Goal: Task Accomplishment & Management: Use online tool/utility

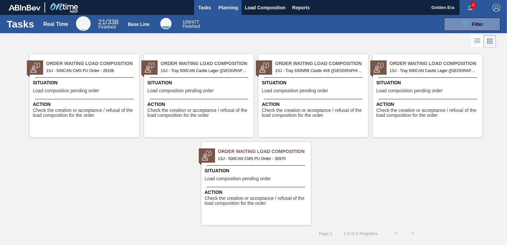
click at [234, 6] on span "Planning" at bounding box center [229, 8] width 20 height 8
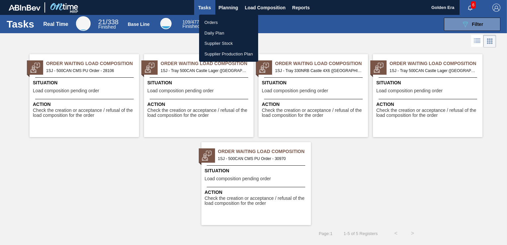
click at [226, 26] on li "Orders" at bounding box center [228, 22] width 59 height 11
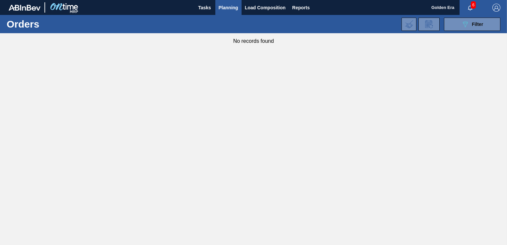
click at [483, 20] on div "089F7B8B-B2A5-4AFE-B5C0-19BA573D28AC Filter" at bounding box center [472, 24] width 22 height 8
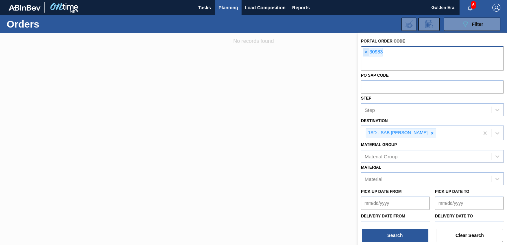
click at [368, 50] on span "×" at bounding box center [366, 52] width 6 height 8
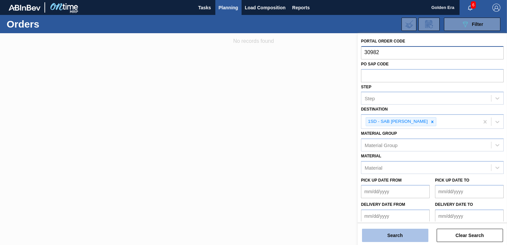
type input "30982"
click at [393, 233] on button "Search" at bounding box center [395, 235] width 66 height 13
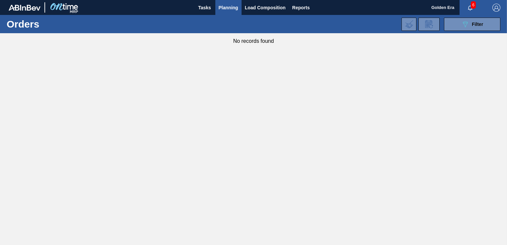
click at [234, 6] on span "Planning" at bounding box center [229, 8] width 20 height 8
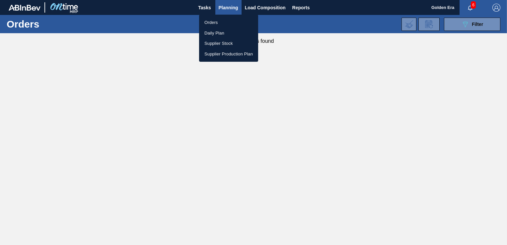
click at [207, 20] on li "Orders" at bounding box center [228, 22] width 59 height 11
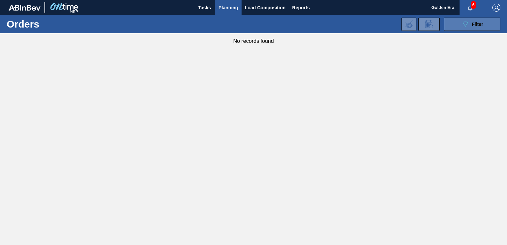
click at [469, 24] on div "089F7B8B-B2A5-4AFE-B5C0-19BA573D28AC Filter" at bounding box center [472, 24] width 22 height 8
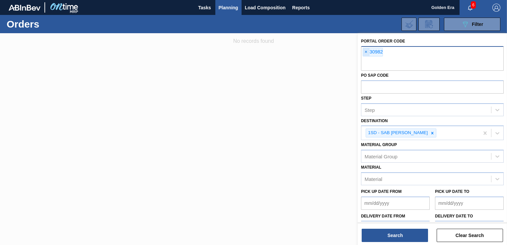
click at [368, 51] on span "×" at bounding box center [366, 52] width 6 height 8
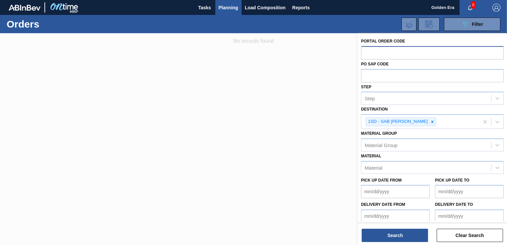
type input "9"
type input "30983"
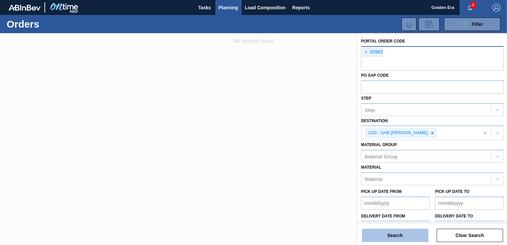
click at [394, 235] on button "Search" at bounding box center [395, 235] width 66 height 13
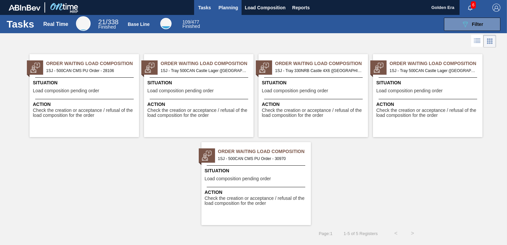
click at [225, 4] on span "Planning" at bounding box center [229, 8] width 20 height 8
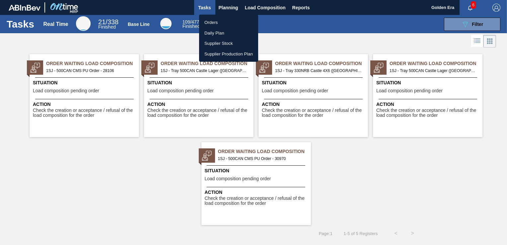
click at [218, 19] on li "Orders" at bounding box center [228, 22] width 59 height 11
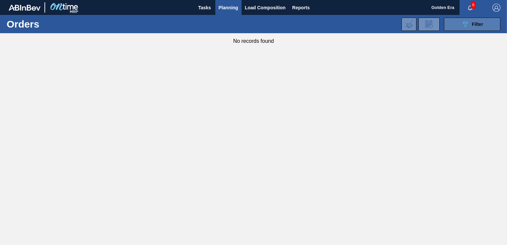
click at [467, 21] on icon "089F7B8B-B2A5-4AFE-B5C0-19BA573D28AC" at bounding box center [465, 24] width 8 height 8
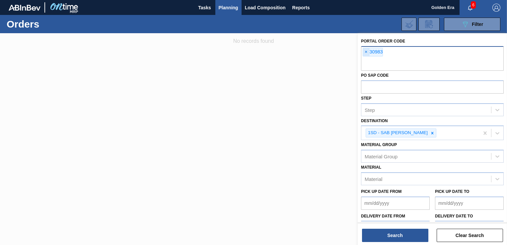
click at [365, 52] on span "×" at bounding box center [366, 52] width 6 height 8
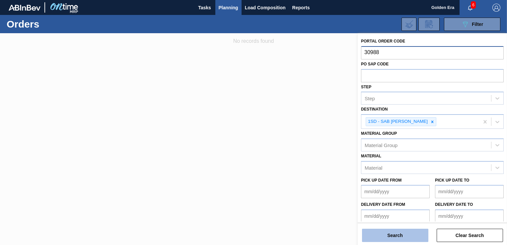
type input "30988"
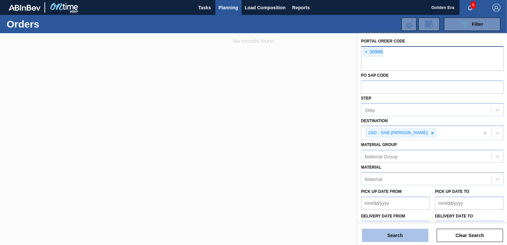
click at [399, 239] on button "Search" at bounding box center [395, 235] width 66 height 13
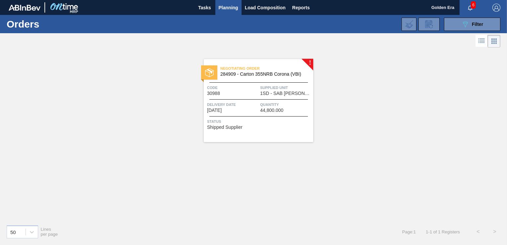
click at [292, 125] on div "Status Shipped Supplier" at bounding box center [259, 123] width 105 height 11
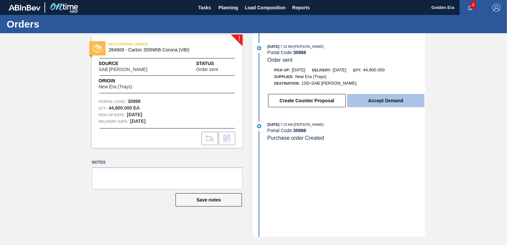
click at [412, 97] on button "Accept Demand" at bounding box center [385, 100] width 77 height 13
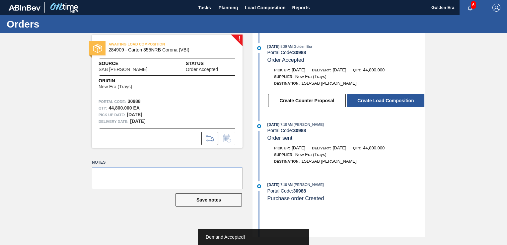
click at [412, 97] on button "Create Load Composition" at bounding box center [385, 100] width 77 height 13
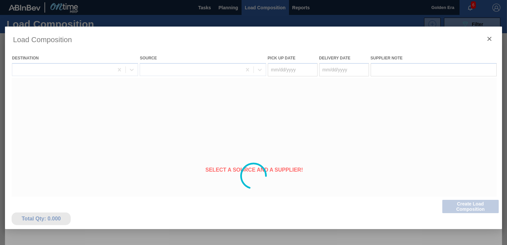
type Date "08/29/2025"
type Date "08/30/2025"
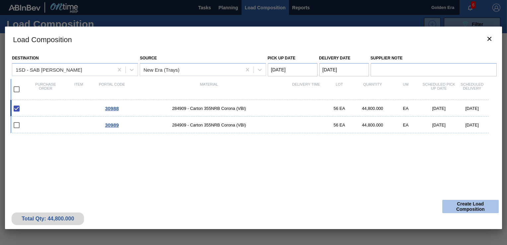
click at [466, 212] on button "Create Load Composition" at bounding box center [470, 206] width 56 height 13
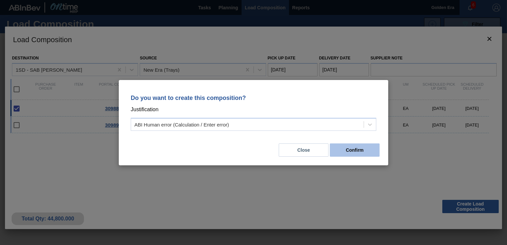
click at [352, 147] on button "Confirm" at bounding box center [355, 149] width 50 height 13
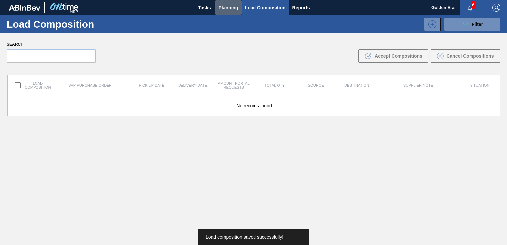
click at [233, 8] on span "Planning" at bounding box center [229, 8] width 20 height 8
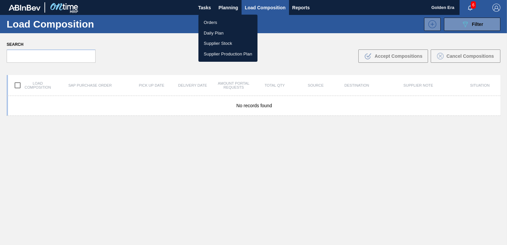
drag, startPoint x: 224, startPoint y: 19, endPoint x: 501, endPoint y: 23, distance: 276.7
click at [224, 19] on li "Orders" at bounding box center [227, 22] width 59 height 11
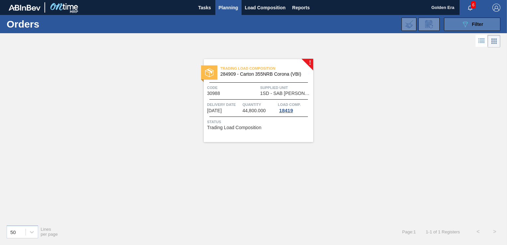
click at [484, 22] on button "089F7B8B-B2A5-4AFE-B5C0-19BA573D28AC Filter" at bounding box center [472, 24] width 56 height 13
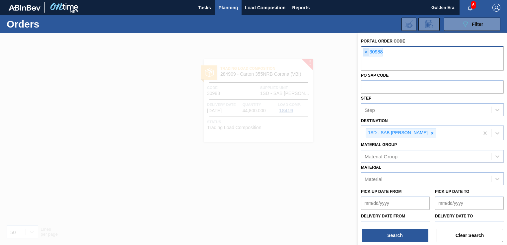
click at [366, 51] on span "×" at bounding box center [366, 52] width 6 height 8
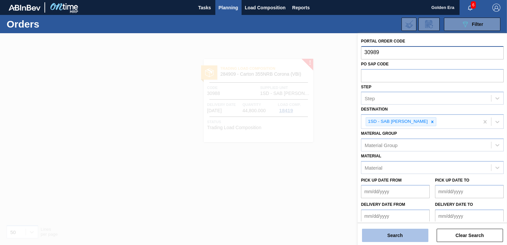
type input "30989"
click at [402, 230] on button "Search" at bounding box center [395, 235] width 66 height 13
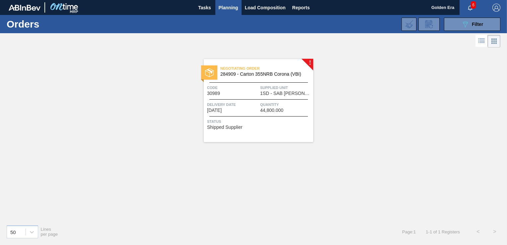
click at [276, 127] on div "Status Shipped Supplier" at bounding box center [259, 123] width 105 height 11
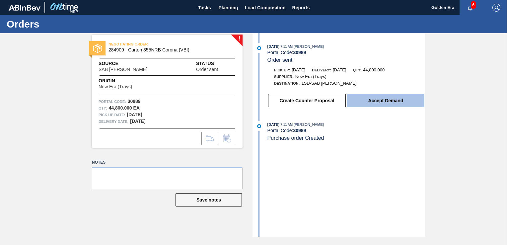
click at [396, 100] on button "Accept Demand" at bounding box center [385, 100] width 77 height 13
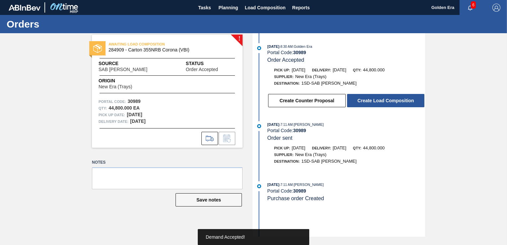
click at [396, 100] on button "Create Load Composition" at bounding box center [385, 100] width 77 height 13
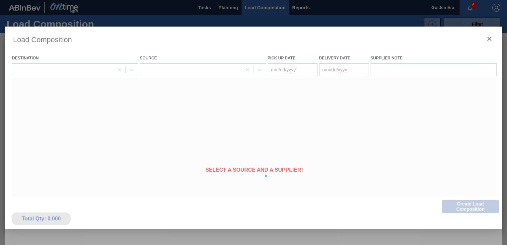
type Date "08/29/2025"
type Date "08/30/2025"
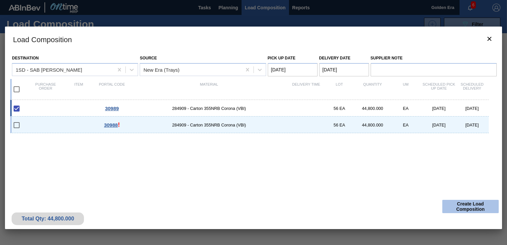
click at [470, 208] on button "Create Load Composition" at bounding box center [470, 206] width 56 height 13
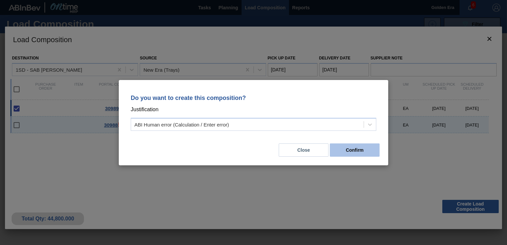
click at [375, 146] on button "Confirm" at bounding box center [355, 149] width 50 height 13
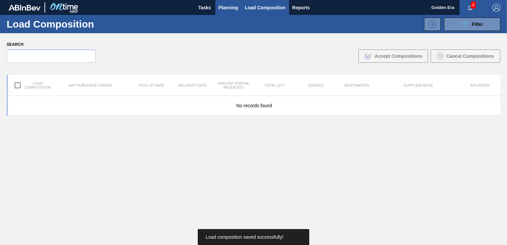
click at [235, 9] on span "Planning" at bounding box center [229, 8] width 20 height 8
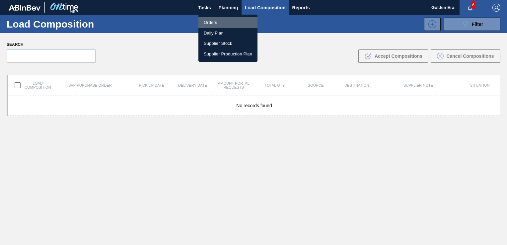
click at [219, 20] on li "Orders" at bounding box center [227, 22] width 59 height 11
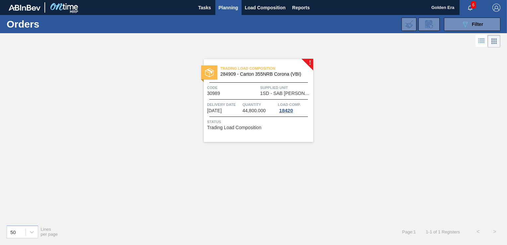
click at [460, 22] on button "089F7B8B-B2A5-4AFE-B5C0-19BA573D28AC Filter" at bounding box center [472, 24] width 56 height 13
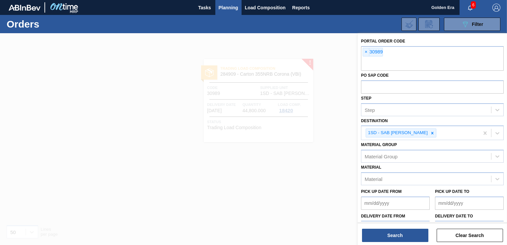
click at [309, 139] on div at bounding box center [253, 155] width 507 height 245
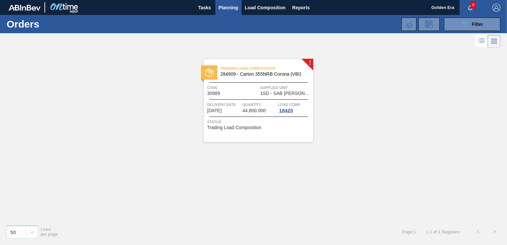
click at [176, 40] on div at bounding box center [253, 41] width 507 height 16
